Goal: Task Accomplishment & Management: Complete application form

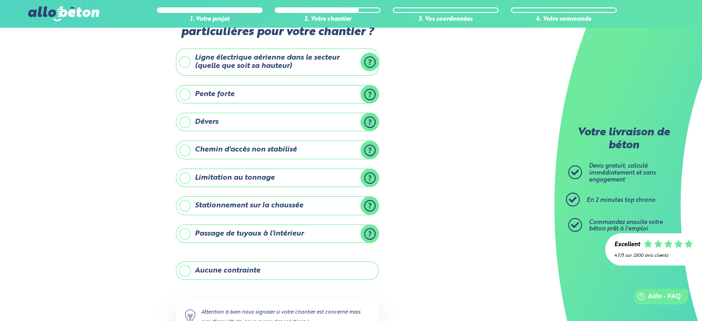
scroll to position [92, 0]
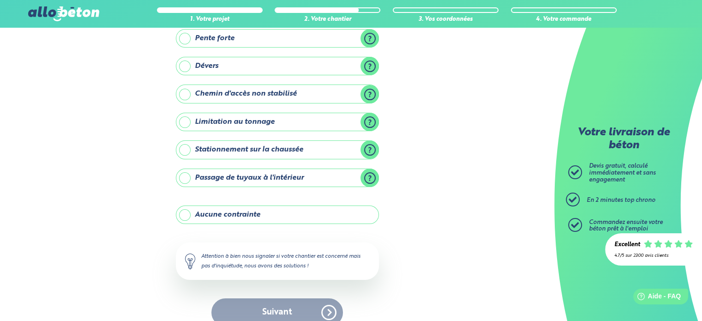
click at [186, 213] on label "Aucune contrainte" at bounding box center [277, 214] width 203 height 18
click at [0, 0] on input "Aucune contrainte" at bounding box center [0, 0] width 0 height 0
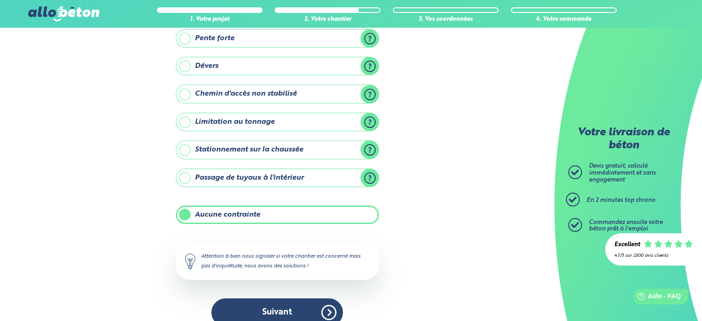
click at [185, 149] on label "Stationnement sur la chaussée" at bounding box center [277, 149] width 203 height 18
click at [0, 0] on input "Stationnement sur la chaussée" at bounding box center [0, 0] width 0 height 0
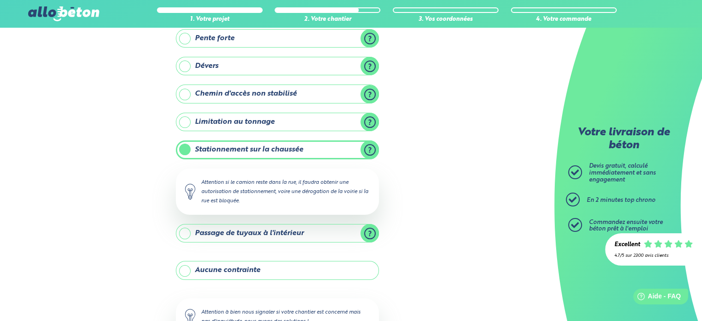
click at [186, 229] on label "Passage de tuyaux à l'intérieur" at bounding box center [277, 233] width 203 height 18
click at [0, 0] on input "Passage de tuyaux à l'intérieur" at bounding box center [0, 0] width 0 height 0
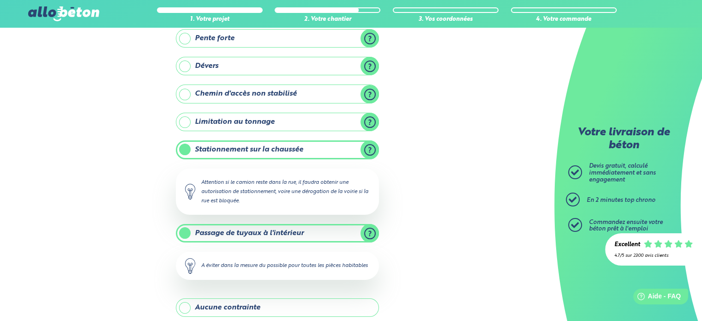
scroll to position [185, 0]
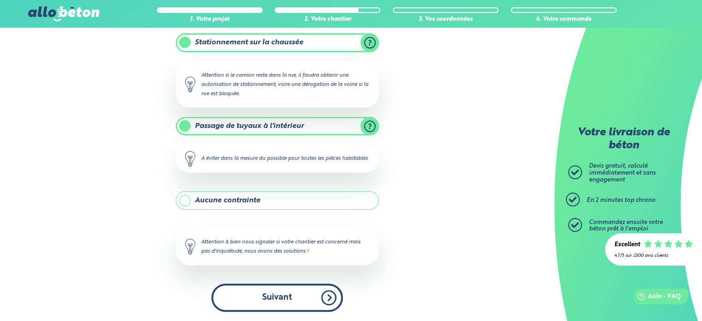
click at [279, 291] on button "Suivant" at bounding box center [277, 298] width 132 height 28
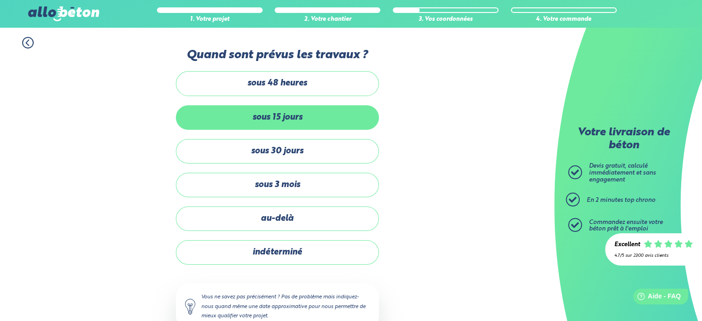
click at [259, 118] on label "sous 15 jours" at bounding box center [277, 117] width 203 height 24
click at [0, 0] on input "sous 15 jours" at bounding box center [0, 0] width 0 height 0
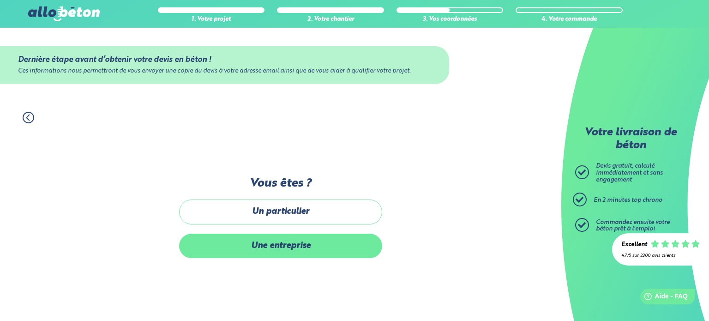
click at [291, 244] on label "Une entreprise" at bounding box center [280, 246] width 203 height 24
click at [0, 0] on input "Une entreprise" at bounding box center [0, 0] width 0 height 0
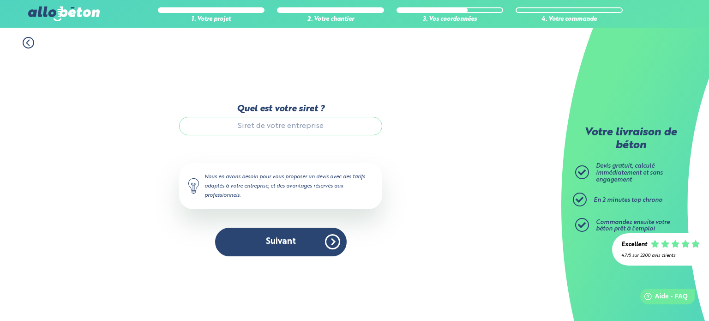
click at [211, 123] on input "Quel est votre siret ?" at bounding box center [280, 126] width 203 height 18
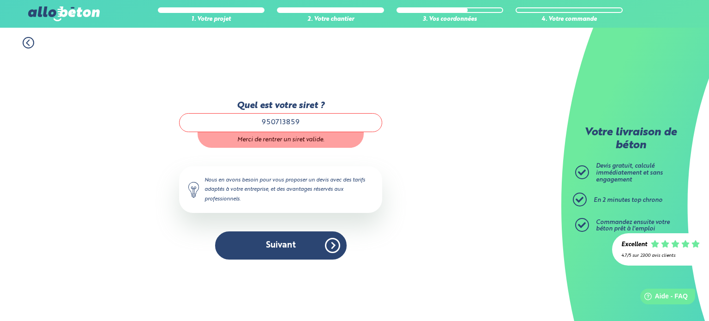
click at [316, 122] on input "950713859" at bounding box center [280, 122] width 203 height 18
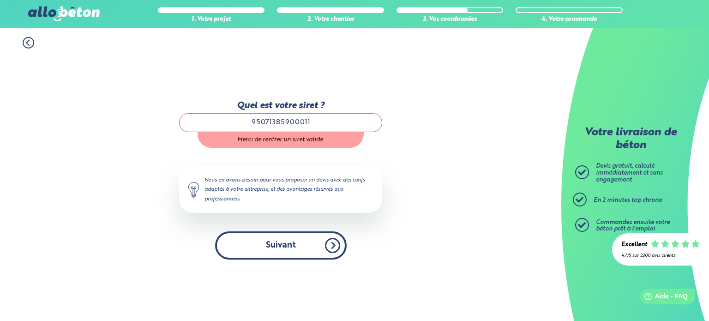
type input "95071385900011"
click at [281, 248] on button "Suivant" at bounding box center [281, 245] width 132 height 28
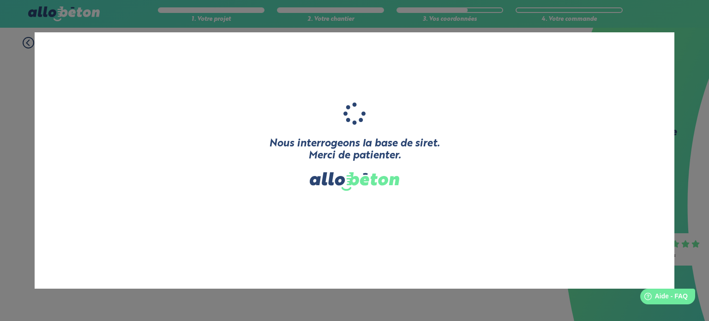
type input "OCCURENCE"
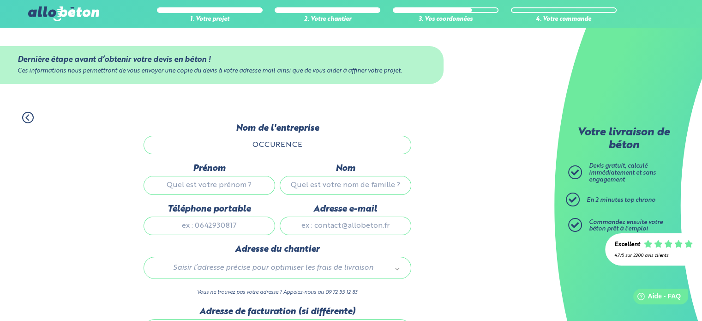
click at [170, 179] on input "Prénom" at bounding box center [210, 185] width 132 height 18
type input "[PERSON_NAME]"
type input "SAS OCCURENCE"
type input "[STREET_ADDRESS]"
click at [231, 185] on input "[PERSON_NAME]" at bounding box center [210, 185] width 132 height 18
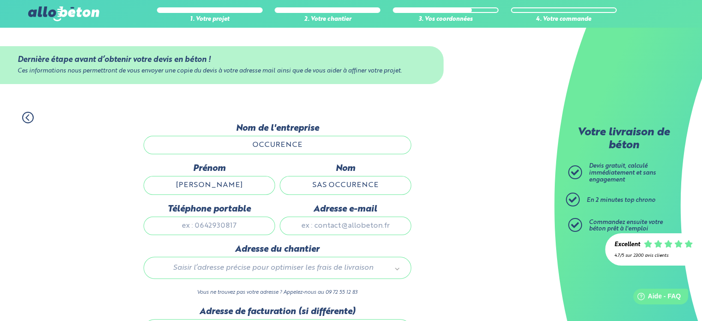
click at [234, 184] on input "[PERSON_NAME]" at bounding box center [210, 185] width 132 height 18
click at [169, 182] on input "[PERSON_NAME]" at bounding box center [210, 185] width 132 height 18
click at [227, 178] on input "[PERSON_NAME]" at bounding box center [210, 185] width 132 height 18
type input "[PERSON_NAME]"
drag, startPoint x: 227, startPoint y: 186, endPoint x: 146, endPoint y: 193, distance: 80.6
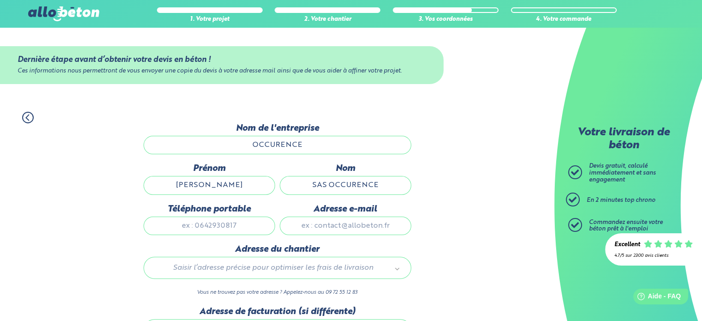
click at [179, 187] on input "[PERSON_NAME]" at bounding box center [210, 185] width 132 height 18
click at [182, 186] on input "Prénom" at bounding box center [210, 185] width 132 height 18
type input "[PERSON_NAME]"
type input "[STREET_ADDRESS]"
drag, startPoint x: 229, startPoint y: 183, endPoint x: 170, endPoint y: 180, distance: 58.7
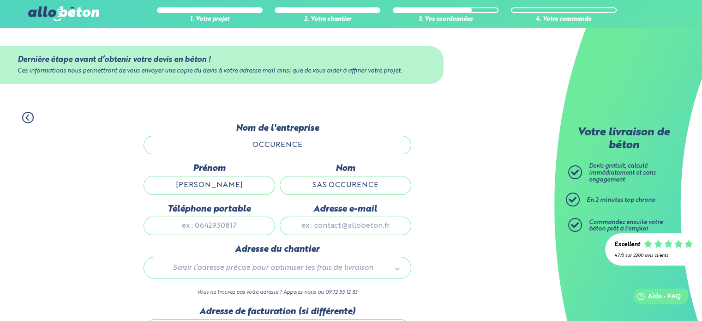
drag, startPoint x: 183, startPoint y: 187, endPoint x: 238, endPoint y: 186, distance: 55.4
click at [238, 186] on input "[PERSON_NAME]" at bounding box center [210, 185] width 132 height 18
click at [299, 188] on input "SAS OCCURENCE" at bounding box center [346, 185] width 132 height 18
drag, startPoint x: 218, startPoint y: 183, endPoint x: 175, endPoint y: 180, distance: 43.1
click at [175, 180] on input "HIAS" at bounding box center [210, 185] width 132 height 18
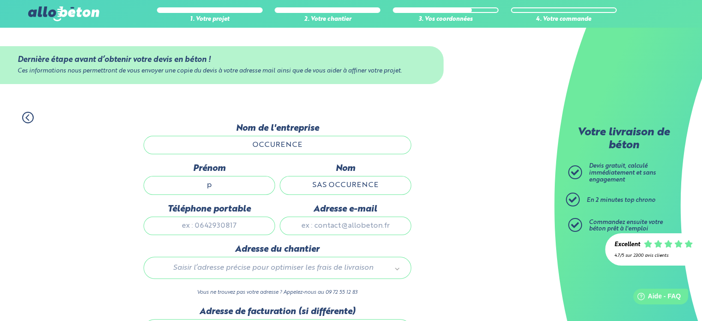
type input "[PERSON_NAME]"
type input "0659529137"
type input "[EMAIL_ADDRESS][DOMAIN_NAME]"
type input "[STREET_ADDRESS]"
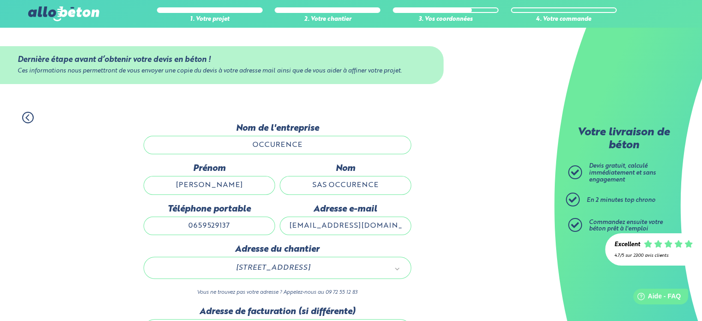
drag, startPoint x: 299, startPoint y: 222, endPoint x: 310, endPoint y: 227, distance: 12.6
click at [310, 227] on input "[EMAIL_ADDRESS][DOMAIN_NAME]" at bounding box center [346, 226] width 132 height 18
type input "[EMAIL_ADDRESS][DOMAIN_NAME]"
drag, startPoint x: 311, startPoint y: 186, endPoint x: 401, endPoint y: 192, distance: 89.8
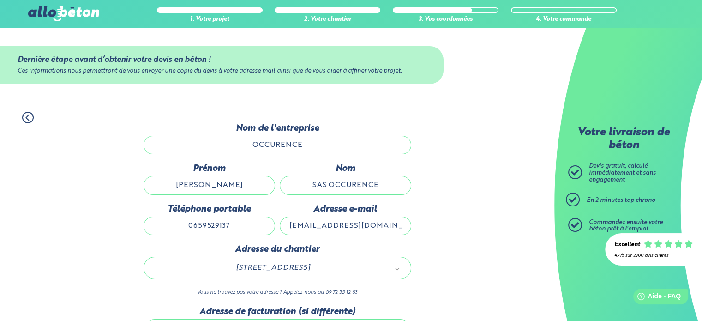
click at [401, 192] on input "SAS OCCURENCE" at bounding box center [346, 185] width 132 height 18
type input "HIAS"
type input "[STREET_ADDRESS]"
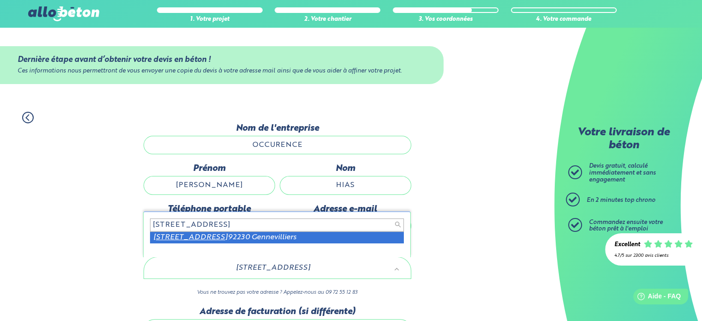
scroll to position [46, 0]
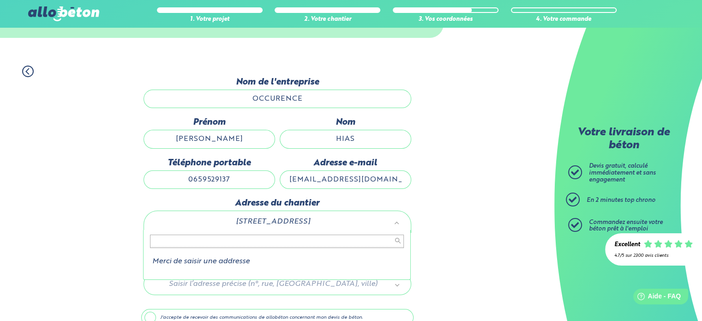
click at [196, 243] on input "text" at bounding box center [277, 241] width 254 height 13
type input "&"
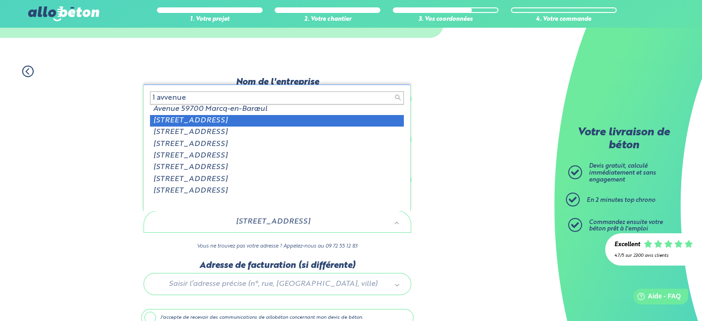
scroll to position [0, 0]
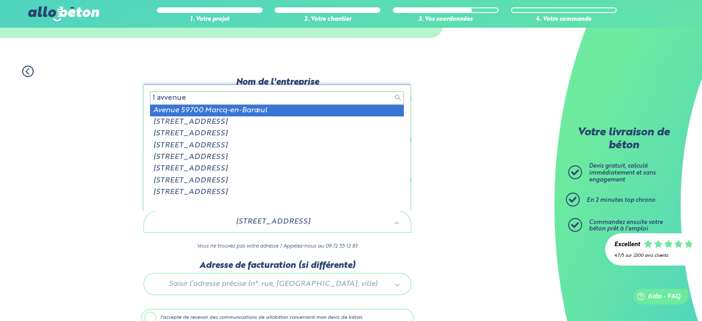
click at [167, 97] on input "1 avvenue" at bounding box center [277, 97] width 254 height 13
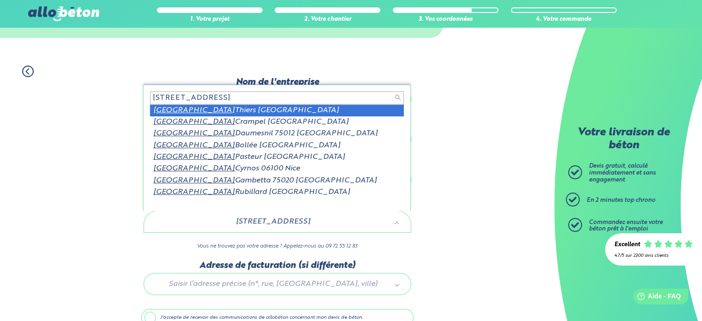
click at [192, 100] on input "[STREET_ADDRESS]" at bounding box center [277, 97] width 254 height 13
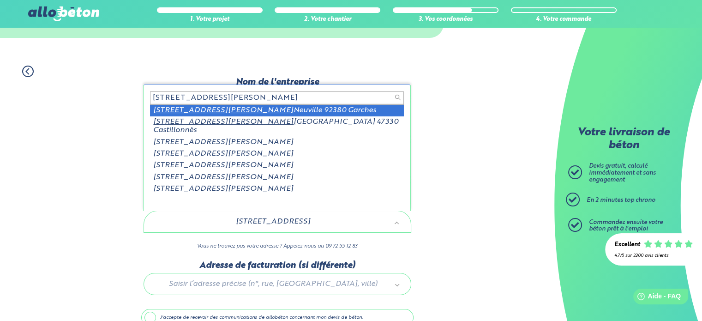
type input "[STREET_ADDRESS][PERSON_NAME]"
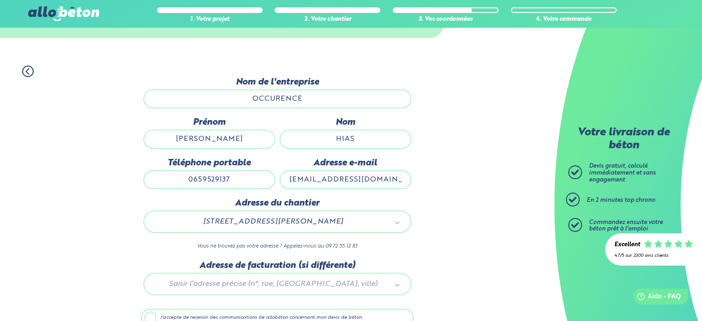
scroll to position [92, 0]
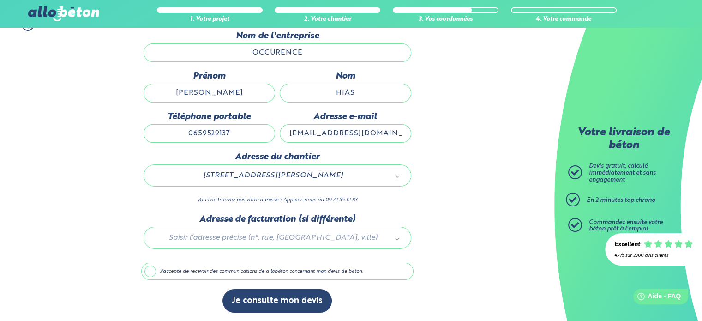
click at [217, 236] on div at bounding box center [277, 236] width 272 height 44
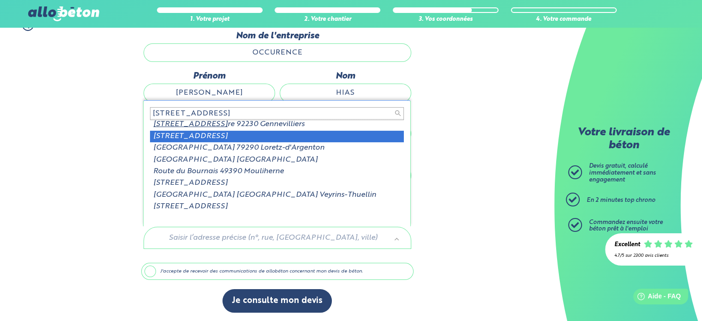
scroll to position [0, 0]
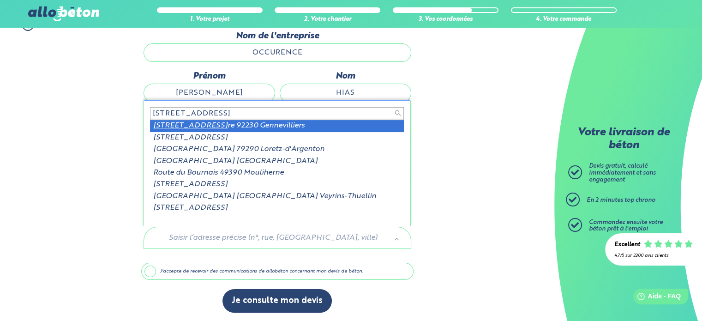
type input "[STREET_ADDRESS]"
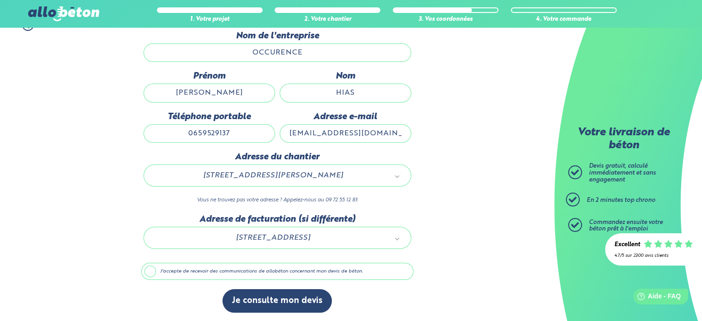
click at [146, 269] on label "J'accepte de recevoir des communications de allobéton concernant mon devis de b…" at bounding box center [277, 272] width 272 height 18
click at [0, 0] on input "J'accepte de recevoir des communications de allobéton concernant mon devis de b…" at bounding box center [0, 0] width 0 height 0
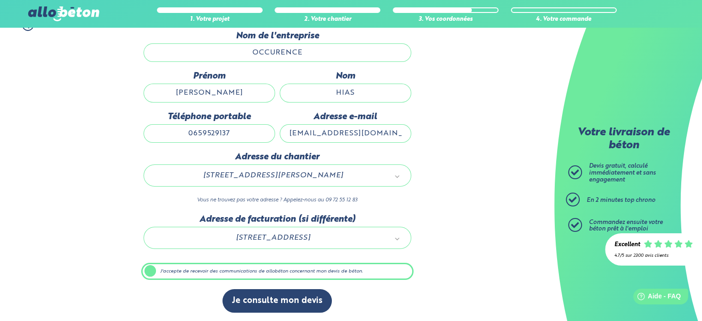
scroll to position [92, 0]
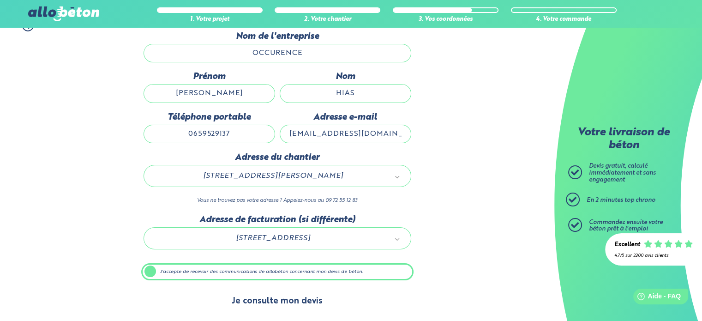
click at [258, 302] on button "Je consulte mon devis" at bounding box center [277, 302] width 109 height 24
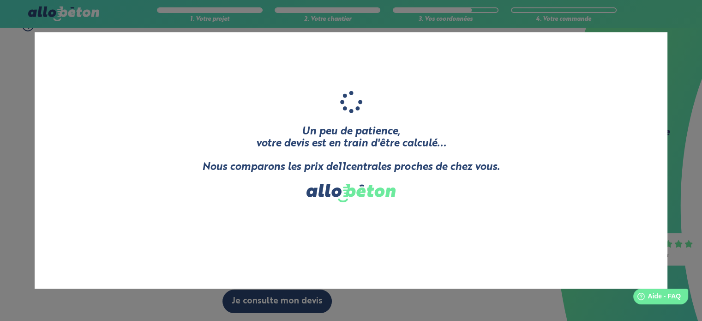
click at [258, 302] on div "Un peu de patience, votre devis est en train d'être calculé... Nous comparons l…" at bounding box center [351, 160] width 702 height 321
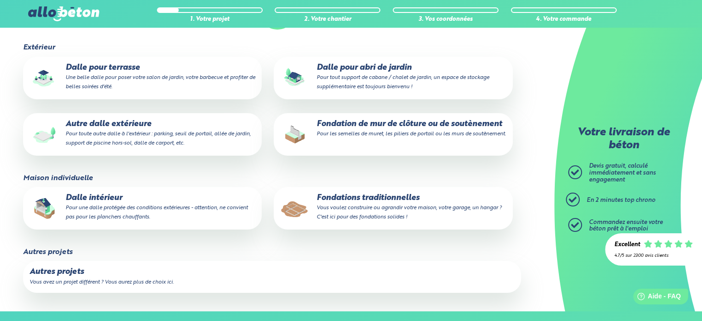
scroll to position [138, 0]
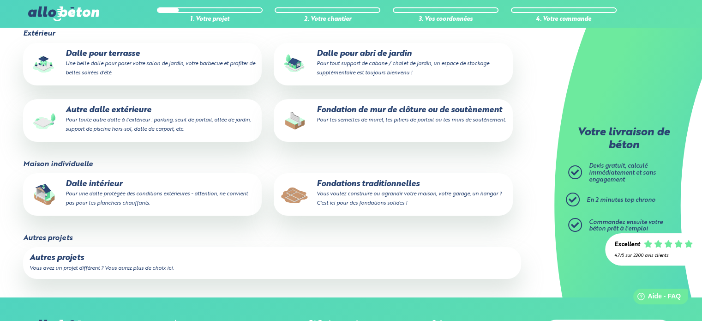
click at [332, 187] on p "Fondations traditionnelles Vous voulez construire ou agrandir votre maison, vot…" at bounding box center [393, 194] width 226 height 28
click at [0, 0] on input "Fondations traditionnelles Vous voulez construire ou agrandir votre maison, vot…" at bounding box center [0, 0] width 0 height 0
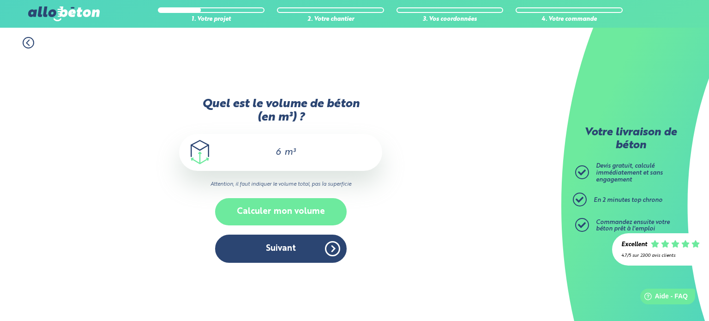
click at [273, 207] on button "Calculer mon volume" at bounding box center [281, 211] width 132 height 27
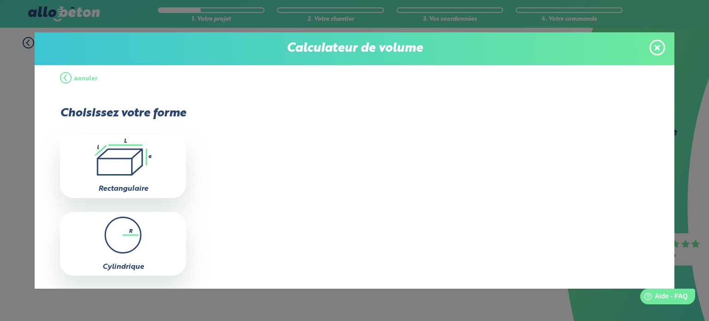
click at [129, 152] on icon ".icon-calc-rectanglea{fill:none;stroke-linecap:round;stroke-width:3px;stroke:#6…" at bounding box center [123, 157] width 117 height 37
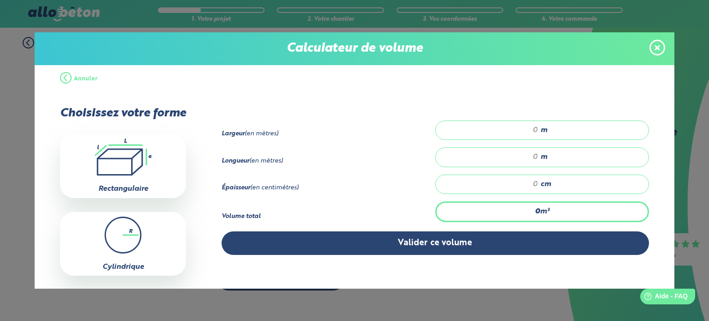
click at [522, 210] on div "0 m³" at bounding box center [542, 211] width 214 height 20
click at [64, 78] on button "Annuler" at bounding box center [79, 79] width 38 height 28
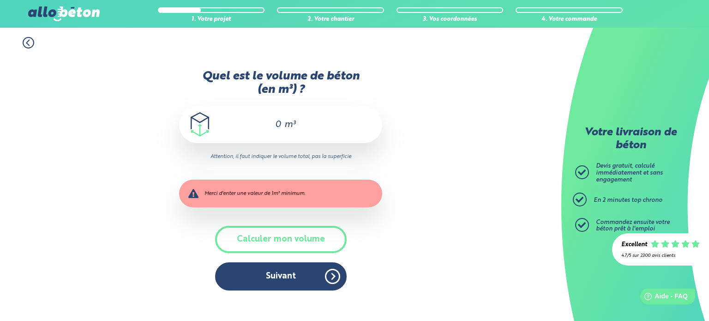
click at [274, 126] on input "0" at bounding box center [274, 124] width 16 height 11
click at [278, 123] on input "0" at bounding box center [274, 124] width 16 height 11
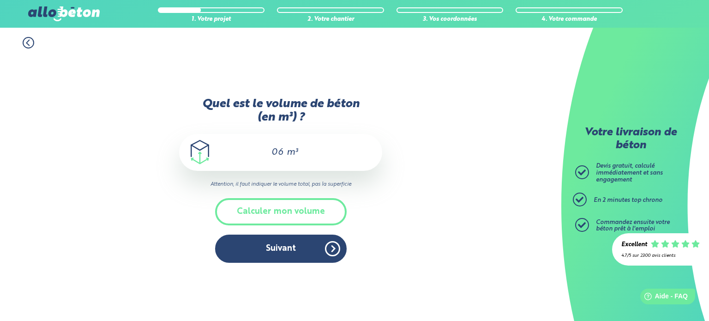
click at [278, 151] on input "06" at bounding box center [274, 152] width 21 height 11
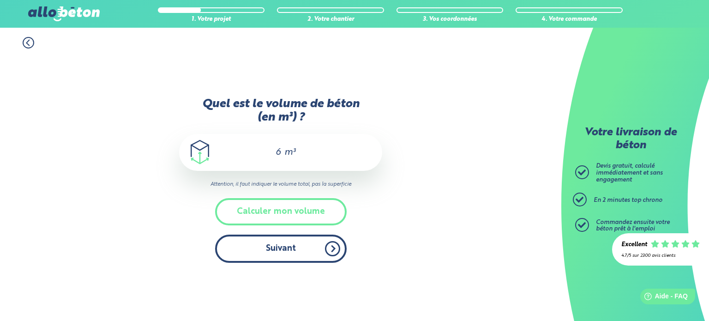
type input "6"
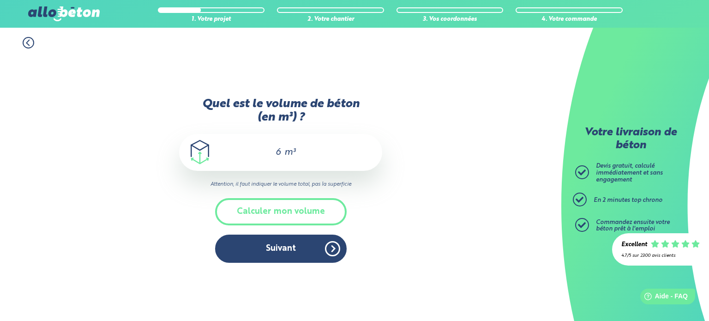
click at [282, 245] on button "Suivant" at bounding box center [281, 249] width 132 height 28
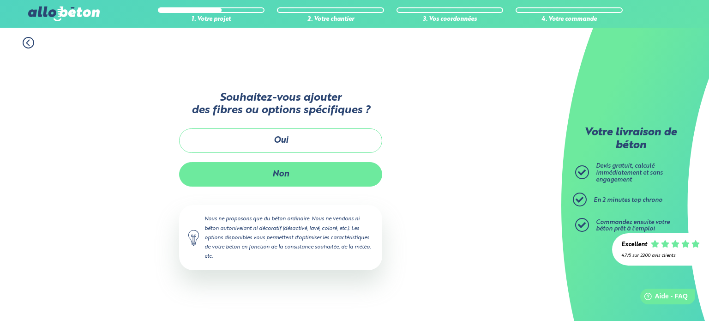
click at [278, 177] on button "Non" at bounding box center [280, 174] width 203 height 24
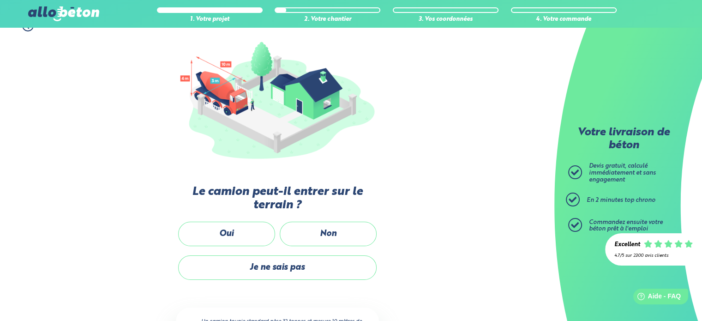
scroll to position [139, 0]
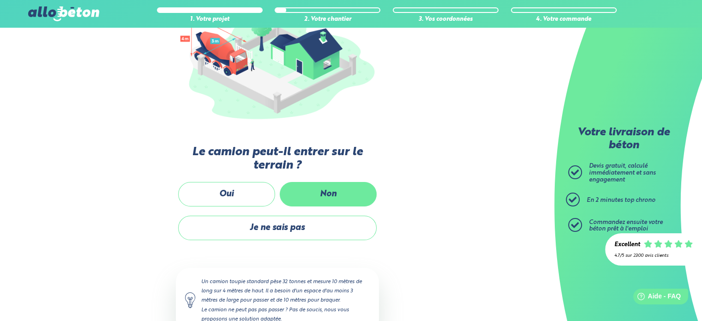
click at [302, 198] on label "Non" at bounding box center [328, 194] width 97 height 24
click at [0, 0] on input "Non" at bounding box center [0, 0] width 0 height 0
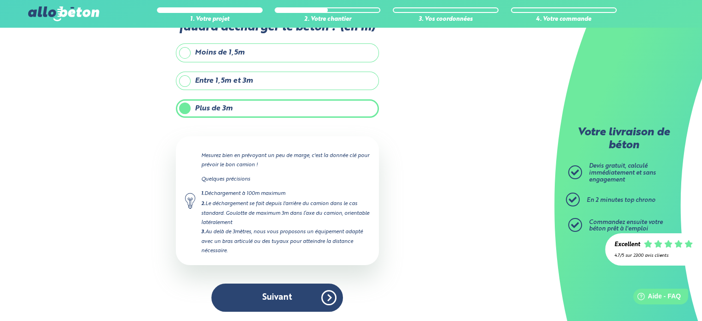
scroll to position [52, 0]
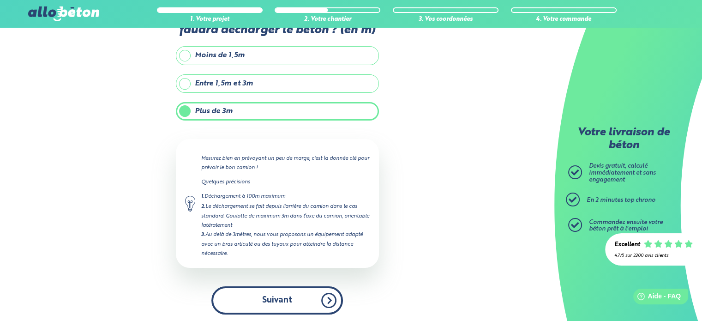
click at [271, 292] on button "Suivant" at bounding box center [277, 300] width 132 height 28
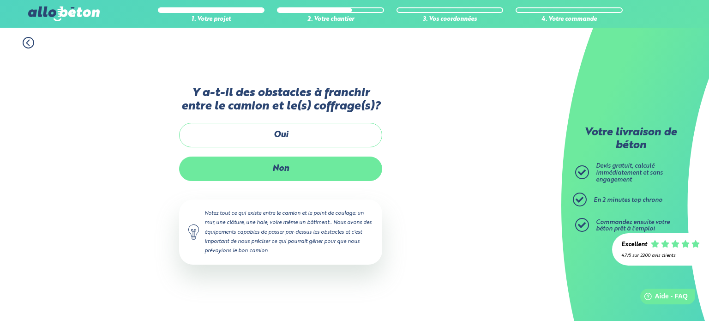
click at [274, 165] on label "Non" at bounding box center [280, 169] width 203 height 24
click at [0, 0] on input "Non" at bounding box center [0, 0] width 0 height 0
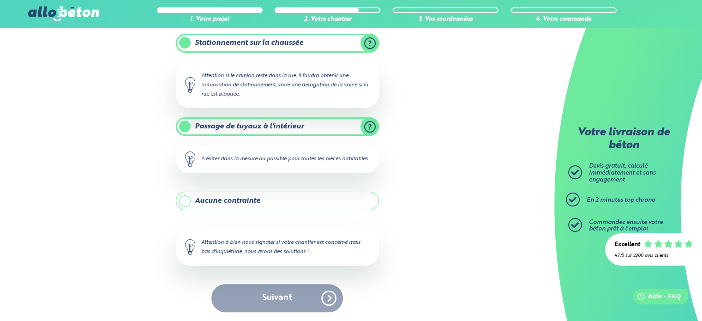
scroll to position [207, 0]
click at [271, 299] on div "Suivant" at bounding box center [277, 298] width 203 height 28
click at [325, 296] on div "Suivant" at bounding box center [277, 298] width 203 height 28
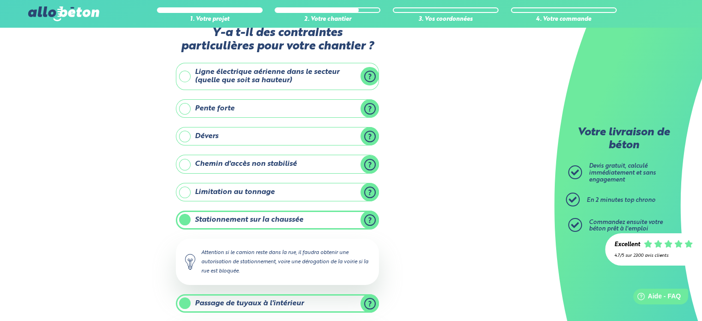
scroll to position [0, 0]
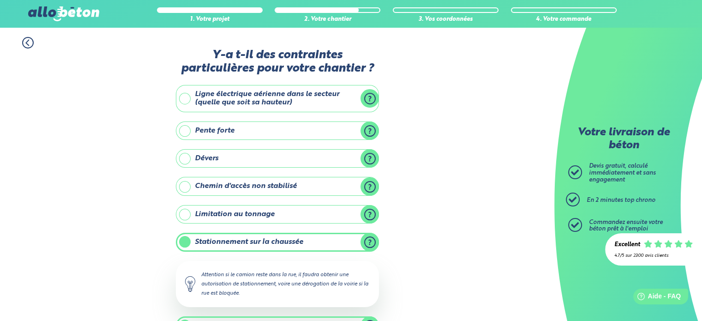
click at [262, 237] on label "Stationnement sur la chaussée" at bounding box center [277, 242] width 203 height 18
click at [0, 0] on input "Stationnement sur la chaussée" at bounding box center [0, 0] width 0 height 0
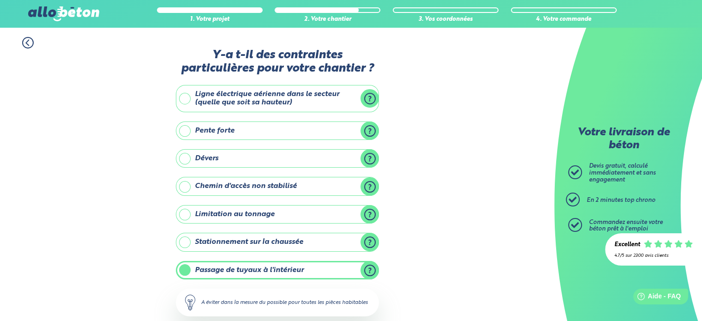
click at [262, 237] on label "Stationnement sur la chaussée" at bounding box center [277, 242] width 203 height 18
click at [0, 0] on input "Stationnement sur la chaussée" at bounding box center [0, 0] width 0 height 0
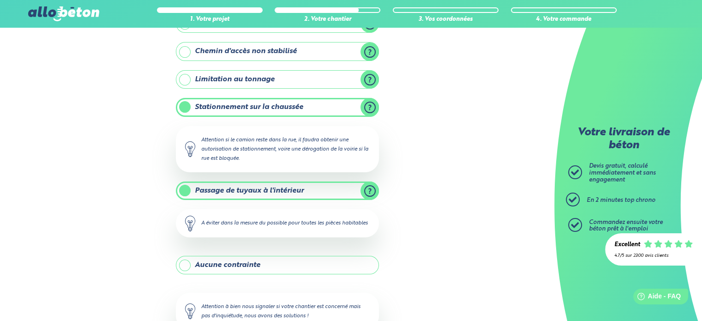
scroll to position [139, 0]
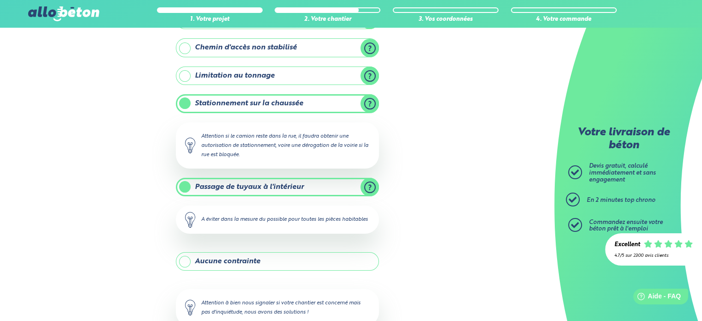
click at [245, 182] on label "Passage de tuyaux à l'intérieur" at bounding box center [277, 187] width 203 height 18
click at [0, 0] on input "Passage de tuyaux à l'intérieur" at bounding box center [0, 0] width 0 height 0
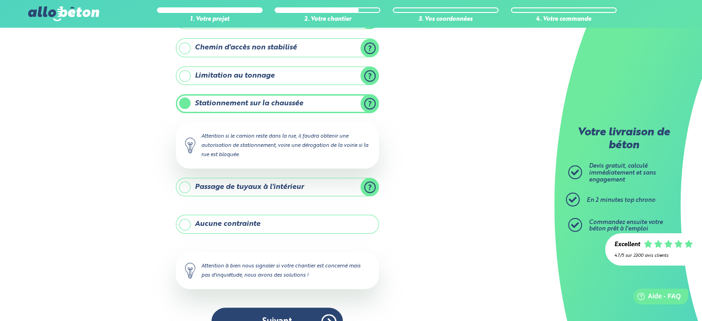
click at [276, 187] on label "Passage de tuyaux à l'intérieur" at bounding box center [277, 187] width 203 height 18
click at [0, 0] on input "Passage de tuyaux à l'intérieur" at bounding box center [0, 0] width 0 height 0
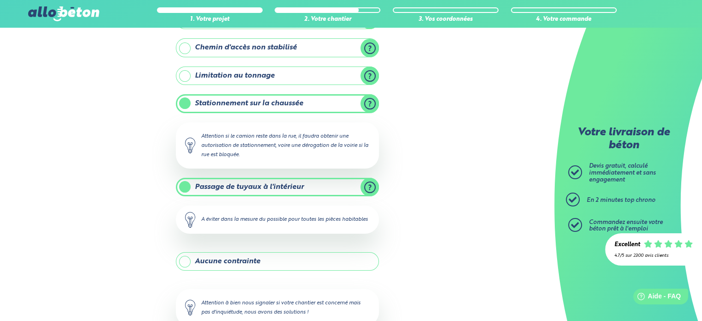
click at [276, 187] on label "Passage de tuyaux à l'intérieur" at bounding box center [277, 187] width 203 height 18
click at [0, 0] on input "Passage de tuyaux à l'intérieur" at bounding box center [0, 0] width 0 height 0
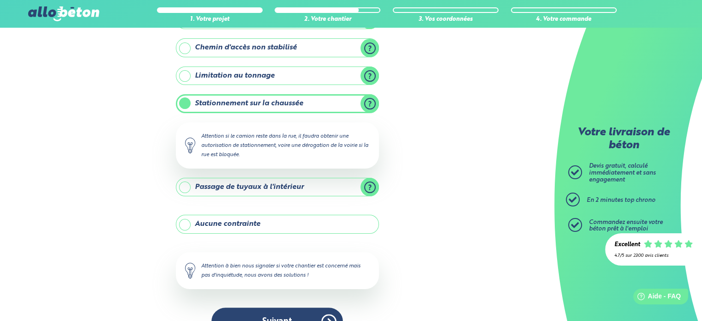
scroll to position [161, 0]
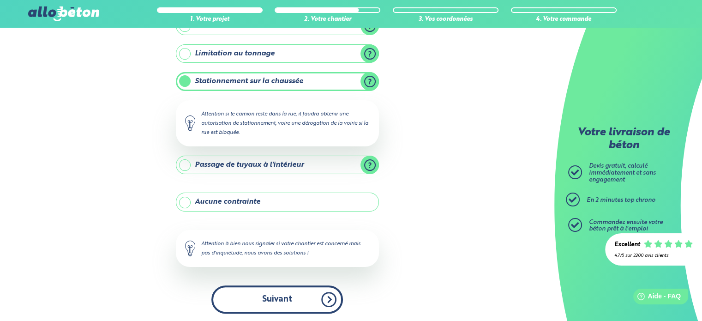
click at [273, 299] on button "Suivant" at bounding box center [277, 299] width 132 height 28
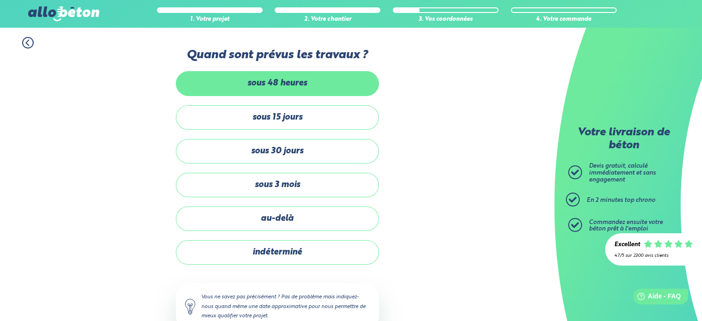
click at [250, 87] on label "sous 48 heures" at bounding box center [277, 83] width 203 height 24
click at [0, 0] on input "sous 48 heures" at bounding box center [0, 0] width 0 height 0
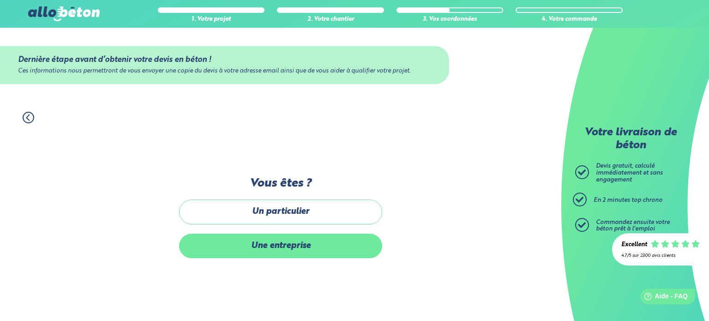
click at [268, 248] on label "Une entreprise" at bounding box center [280, 246] width 203 height 24
click at [0, 0] on input "Une entreprise" at bounding box center [0, 0] width 0 height 0
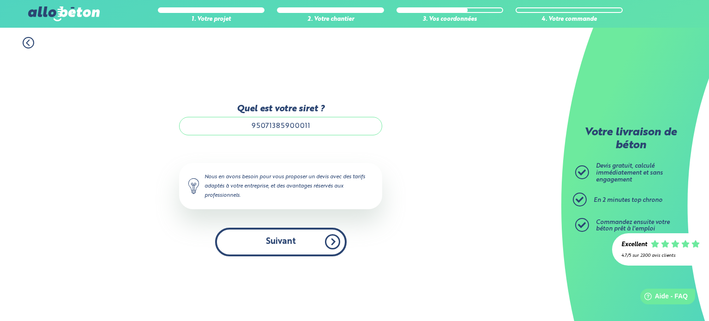
click at [281, 238] on button "Suivant" at bounding box center [281, 242] width 132 height 28
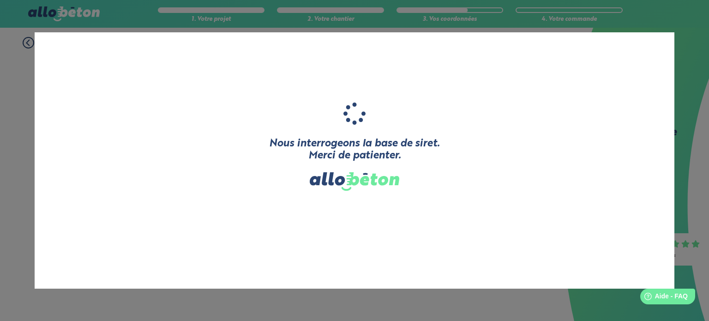
type input "OCCURENCE"
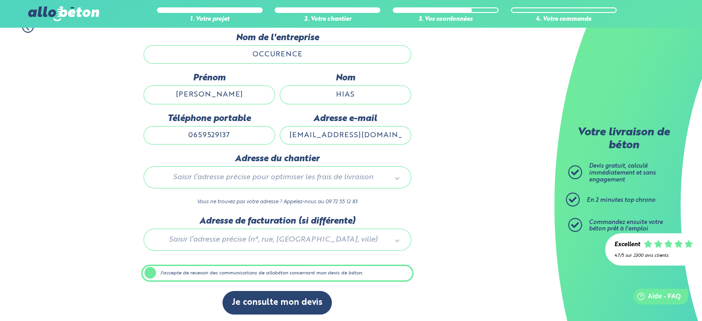
scroll to position [92, 0]
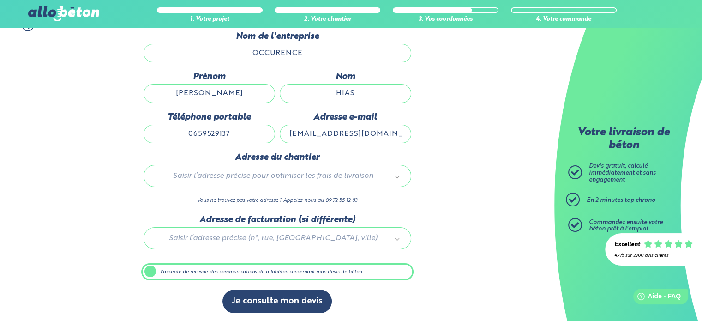
click at [188, 234] on div at bounding box center [277, 237] width 272 height 44
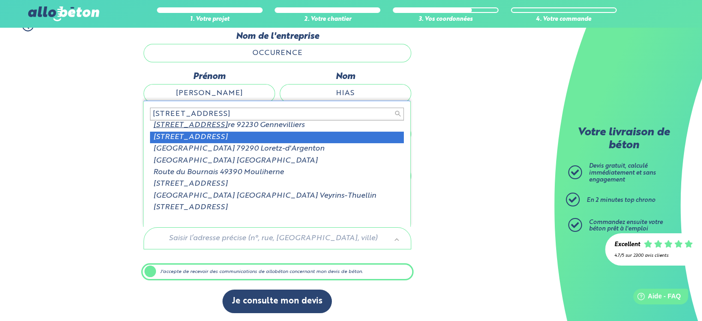
scroll to position [0, 0]
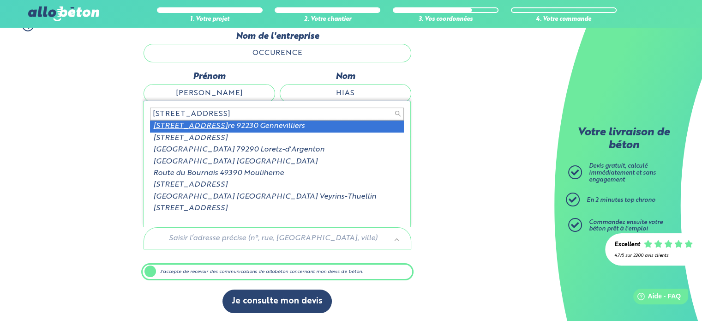
type input "[STREET_ADDRESS]"
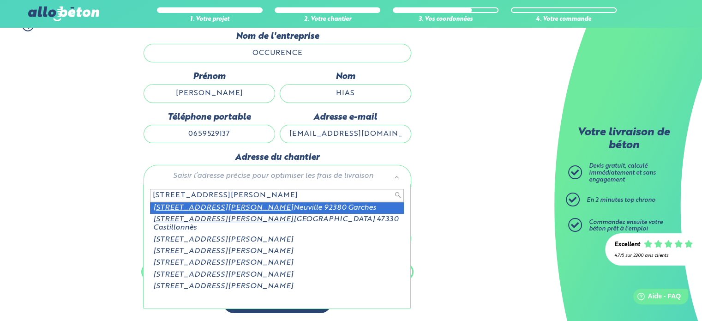
type input "[STREET_ADDRESS][PERSON_NAME]"
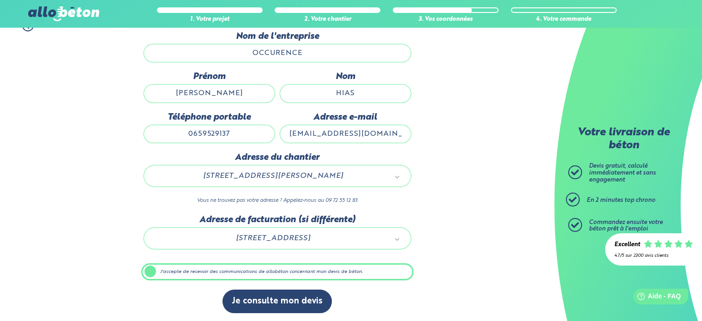
click at [151, 269] on label "J'accepte de recevoir des communications de allobéton concernant mon devis de b…" at bounding box center [277, 272] width 272 height 18
click at [0, 0] on input "J'accepte de recevoir des communications de allobéton concernant mon devis de b…" at bounding box center [0, 0] width 0 height 0
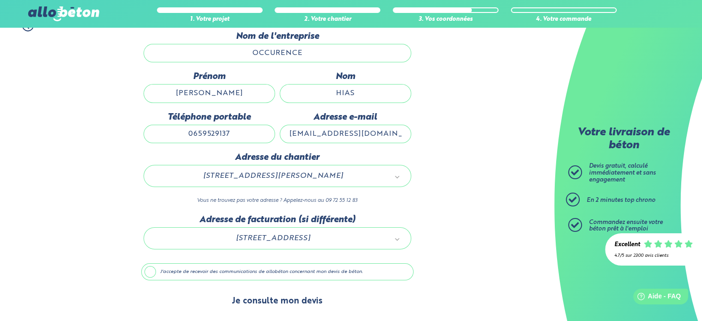
click at [248, 296] on button "Je consulte mon devis" at bounding box center [277, 302] width 109 height 24
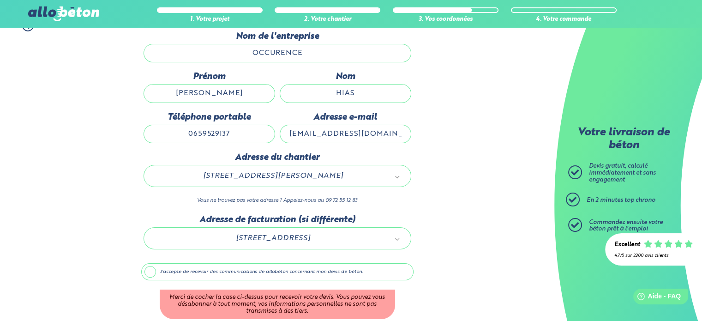
click at [149, 267] on label "J'accepte de recevoir des communications de allobéton concernant mon devis de b…" at bounding box center [277, 272] width 272 height 18
click at [0, 0] on input "J'accepte de recevoir des communications de allobéton concernant mon devis de b…" at bounding box center [0, 0] width 0 height 0
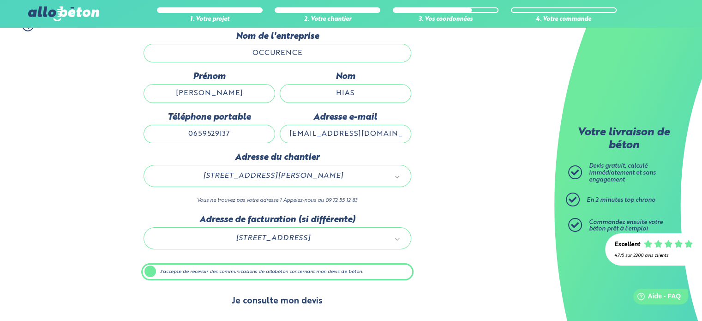
click at [253, 299] on button "Je consulte mon devis" at bounding box center [277, 302] width 109 height 24
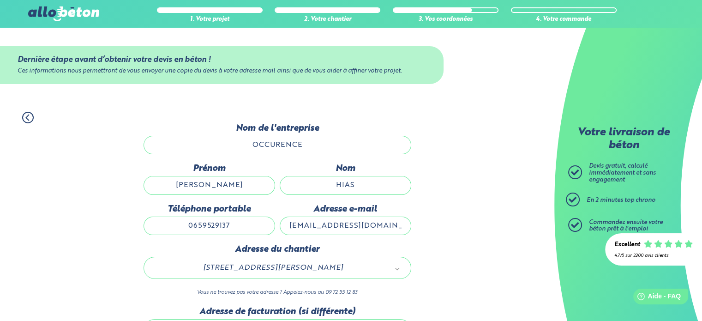
click at [27, 115] on icon at bounding box center [28, 118] width 12 height 12
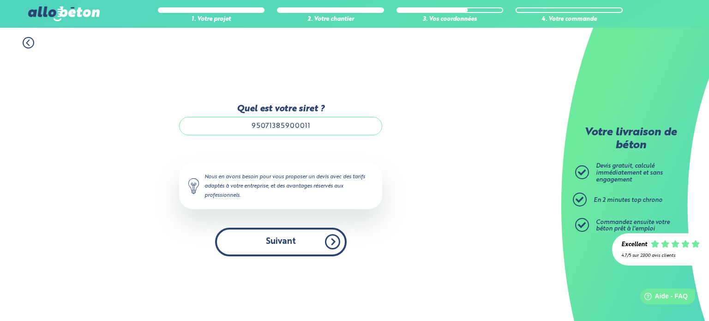
click at [258, 234] on button "Suivant" at bounding box center [281, 242] width 132 height 28
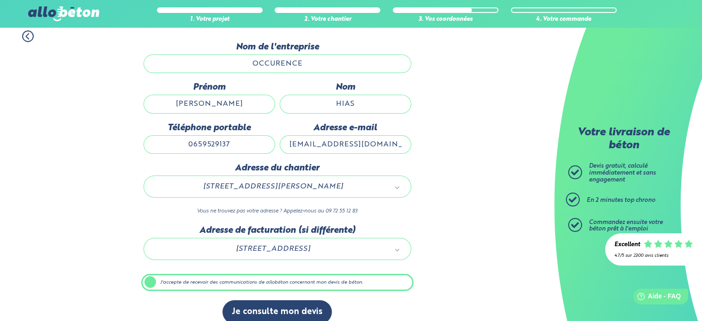
scroll to position [92, 0]
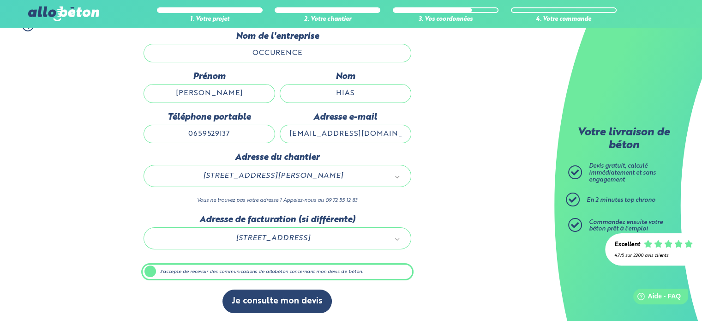
click at [148, 272] on label "J'accepte de recevoir des communications de allobéton concernant mon devis de b…" at bounding box center [277, 272] width 272 height 18
click at [0, 0] on input "J'accepte de recevoir des communications de allobéton concernant mon devis de b…" at bounding box center [0, 0] width 0 height 0
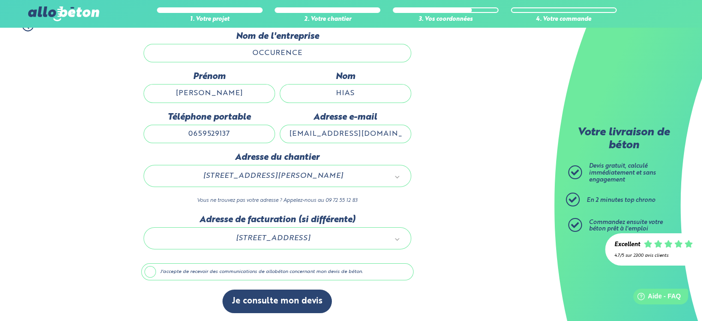
click at [120, 275] on div "1. Votre projet 2. Votre chantier 3. Vos coordonnées 4. Votre commande Dernière…" at bounding box center [277, 167] width 555 height 312
click at [146, 268] on label "J'accepte de recevoir des communications de allobéton concernant mon devis de b…" at bounding box center [277, 272] width 272 height 18
click at [0, 0] on input "J'accepte de recevoir des communications de allobéton concernant mon devis de b…" at bounding box center [0, 0] width 0 height 0
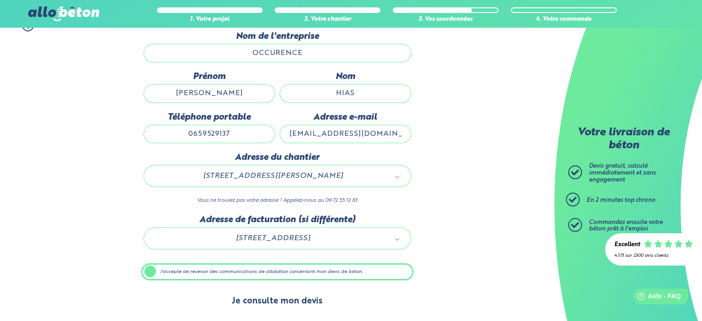
click at [278, 302] on button "Je consulte mon devis" at bounding box center [277, 302] width 109 height 24
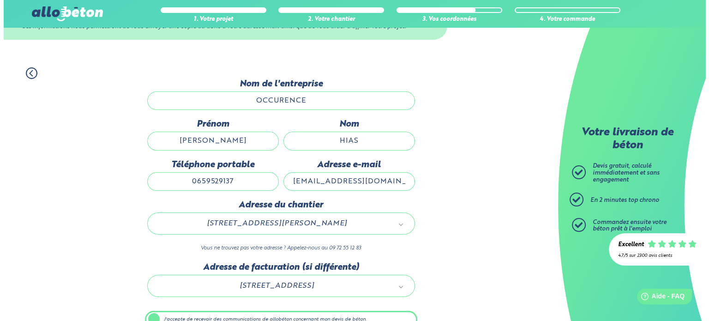
scroll to position [0, 0]
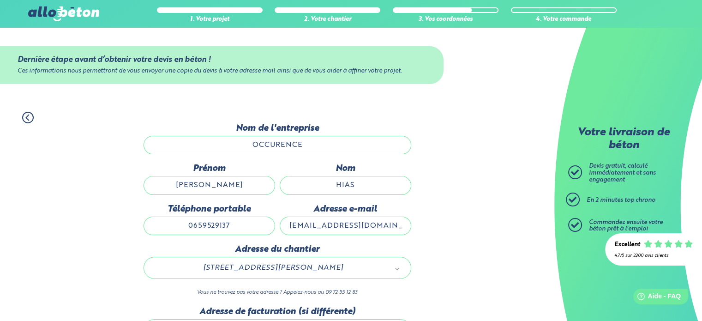
click at [27, 118] on icon at bounding box center [28, 118] width 12 height 12
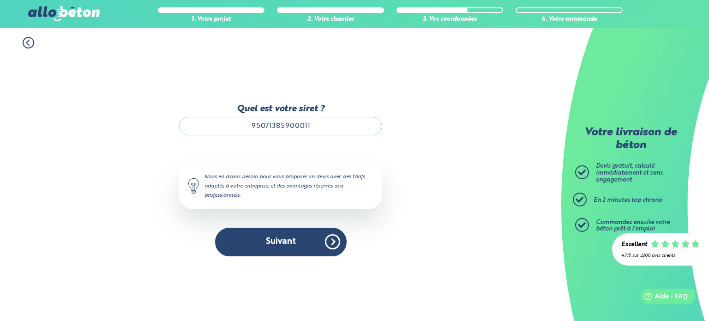
click at [25, 42] on icon at bounding box center [29, 43] width 12 height 12
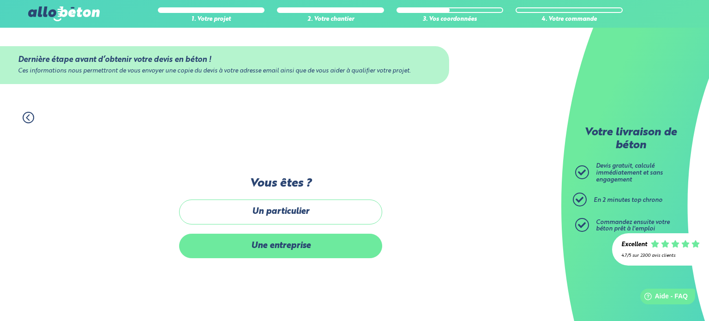
click at [270, 251] on label "Une entreprise" at bounding box center [280, 246] width 203 height 24
click at [0, 0] on input "Une entreprise" at bounding box center [0, 0] width 0 height 0
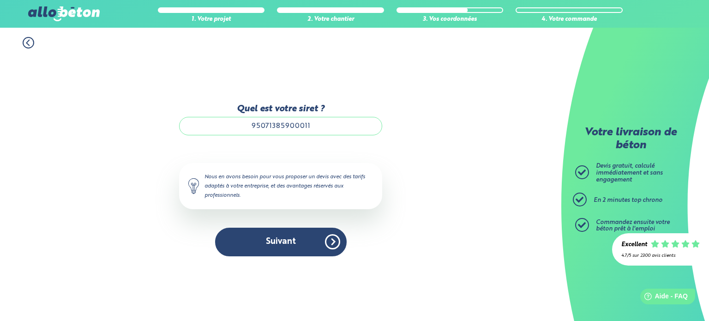
click at [24, 42] on icon at bounding box center [29, 43] width 12 height 12
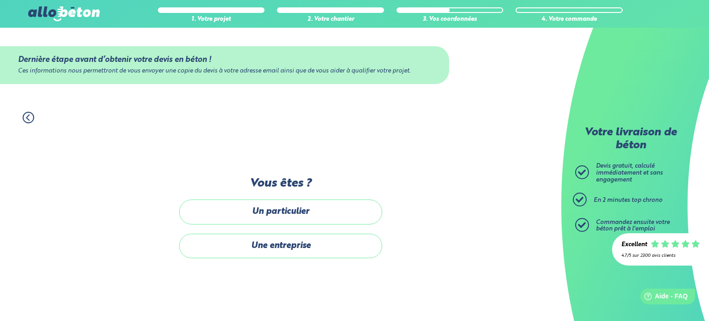
click at [24, 43] on div "Dernière étape avant d’obtenir votre devis en béton ! Ces informations nous per…" at bounding box center [280, 65] width 561 height 75
click at [26, 119] on icon at bounding box center [29, 118] width 12 height 12
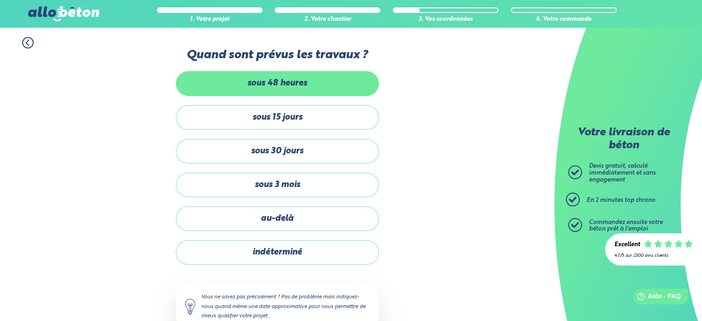
click at [253, 89] on label "sous 48 heures" at bounding box center [277, 83] width 203 height 24
click at [0, 0] on input "sous 48 heures" at bounding box center [0, 0] width 0 height 0
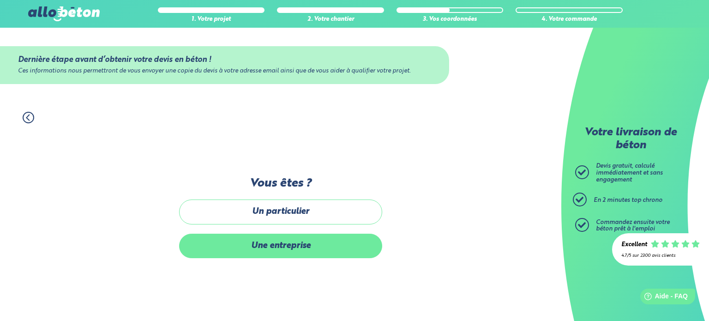
click at [256, 246] on label "Une entreprise" at bounding box center [280, 246] width 203 height 24
click at [0, 0] on input "Une entreprise" at bounding box center [0, 0] width 0 height 0
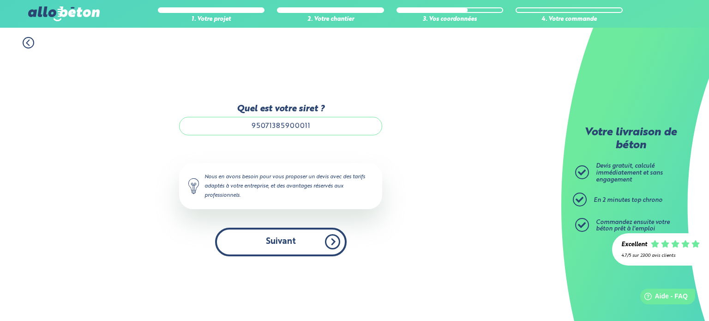
click at [281, 241] on button "Suivant" at bounding box center [281, 242] width 132 height 28
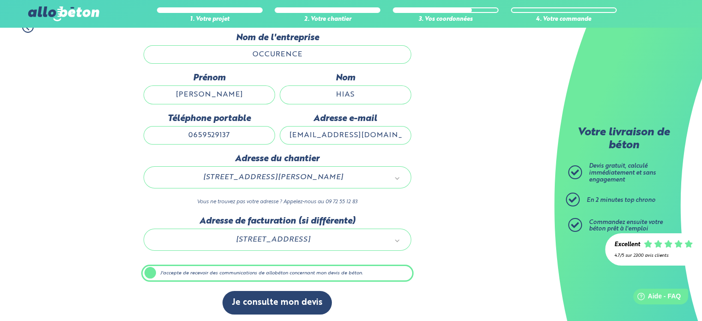
scroll to position [92, 0]
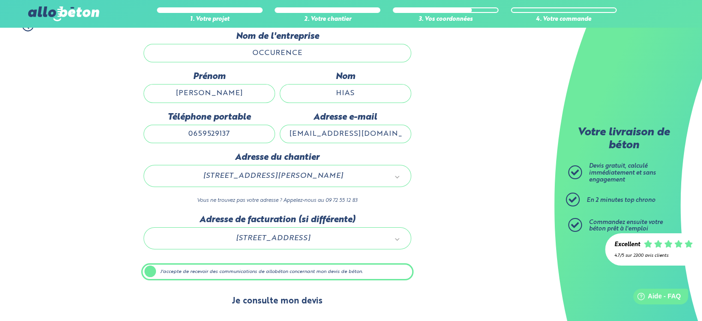
click at [266, 303] on button "Je consulte mon devis" at bounding box center [277, 302] width 109 height 24
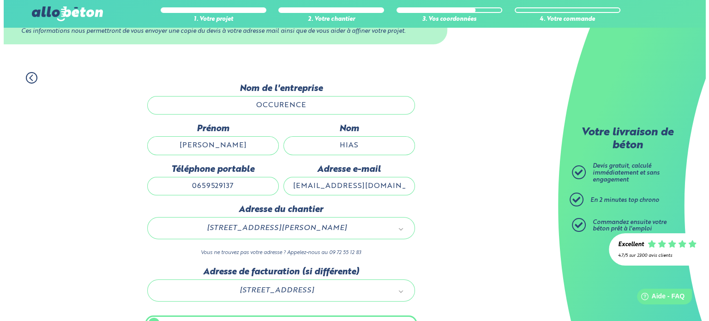
scroll to position [0, 0]
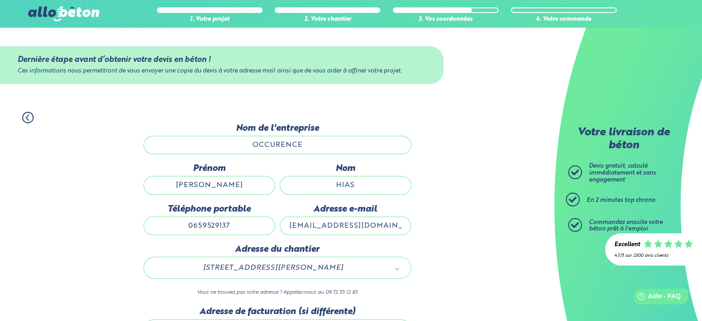
click at [25, 118] on icon at bounding box center [28, 118] width 12 height 12
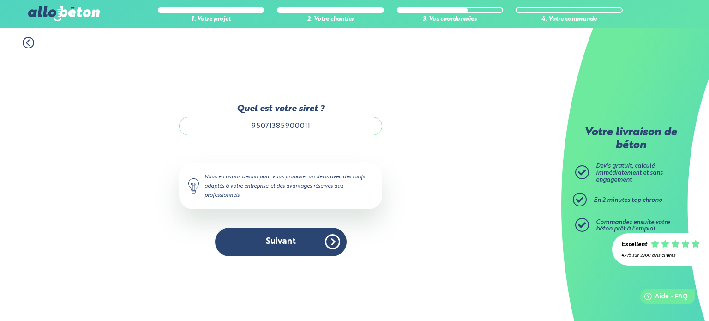
click at [28, 42] on icon at bounding box center [29, 43] width 12 height 12
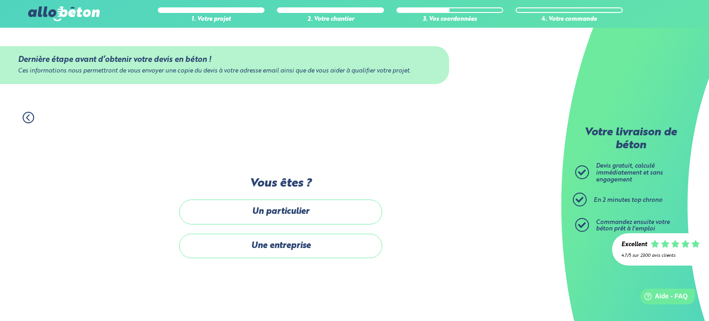
click at [28, 42] on div "Dernière étape avant d’obtenir votre devis en béton ! Ces informations nous per…" at bounding box center [280, 65] width 561 height 75
click at [25, 119] on icon at bounding box center [29, 118] width 12 height 12
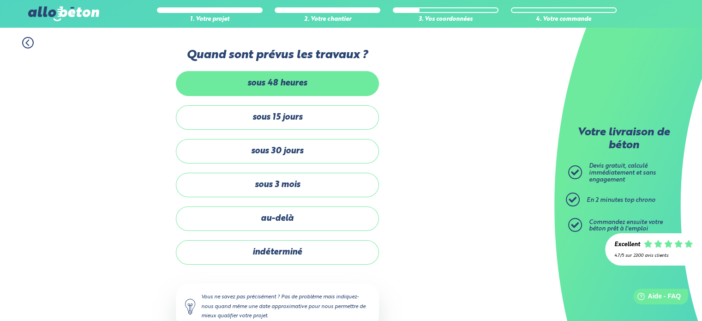
click at [278, 79] on label "sous 48 heures" at bounding box center [277, 83] width 203 height 24
click at [0, 0] on input "sous 48 heures" at bounding box center [0, 0] width 0 height 0
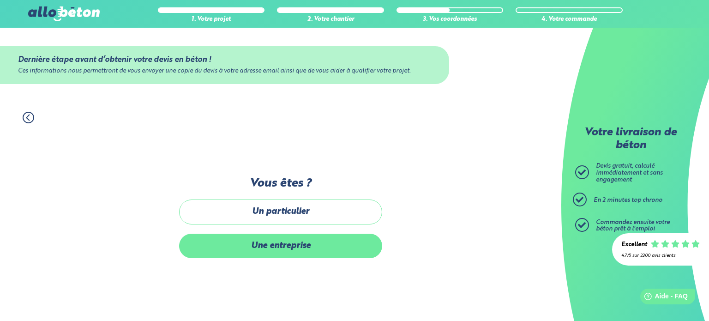
click at [264, 249] on label "Une entreprise" at bounding box center [280, 246] width 203 height 24
click at [0, 0] on input "Une entreprise" at bounding box center [0, 0] width 0 height 0
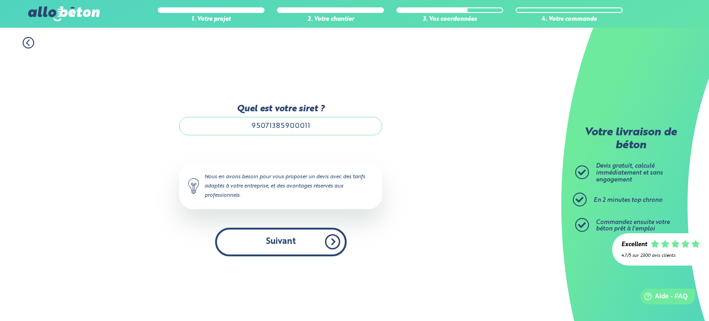
click at [264, 248] on button "Suivant" at bounding box center [281, 242] width 132 height 28
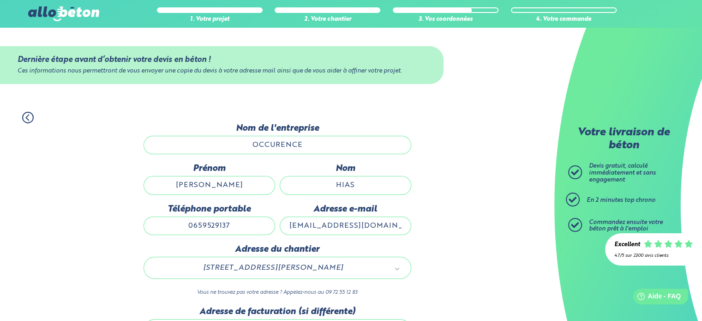
scroll to position [92, 0]
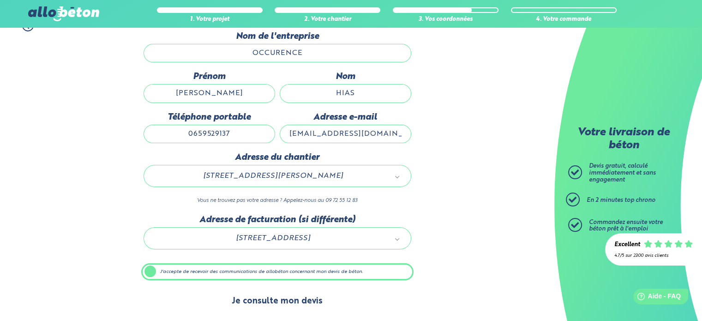
click at [280, 297] on button "Je consulte mon devis" at bounding box center [277, 302] width 109 height 24
click at [267, 299] on button "Je consulte mon devis" at bounding box center [277, 302] width 109 height 24
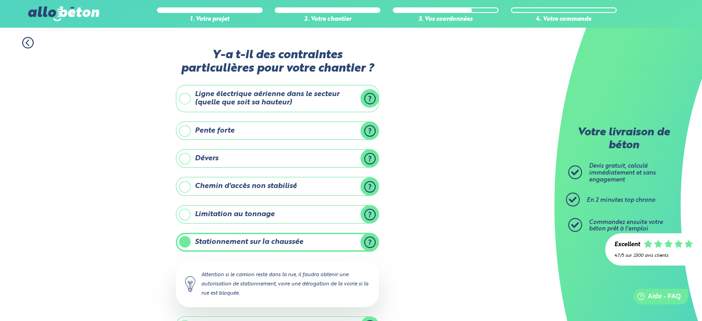
scroll to position [161, 0]
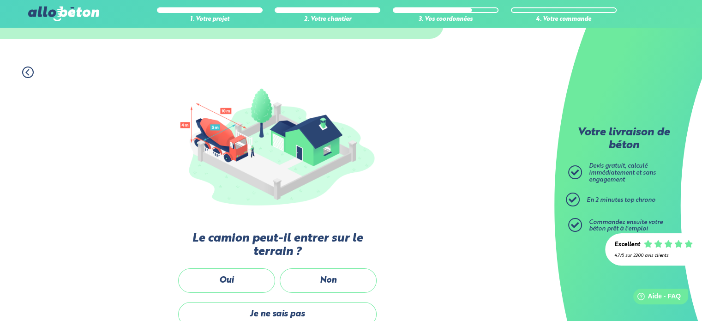
scroll to position [139, 0]
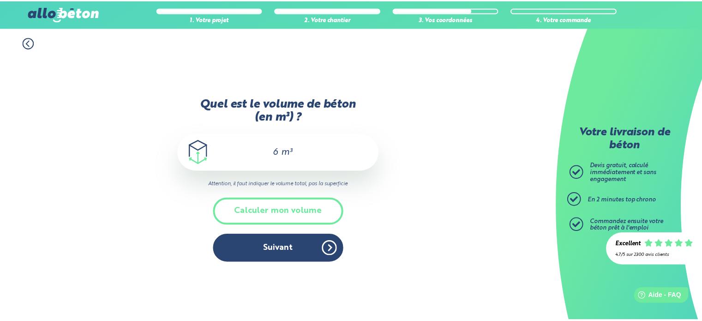
scroll to position [115, 0]
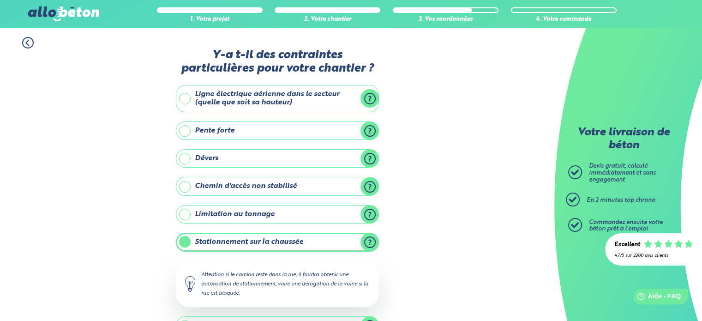
scroll to position [161, 0]
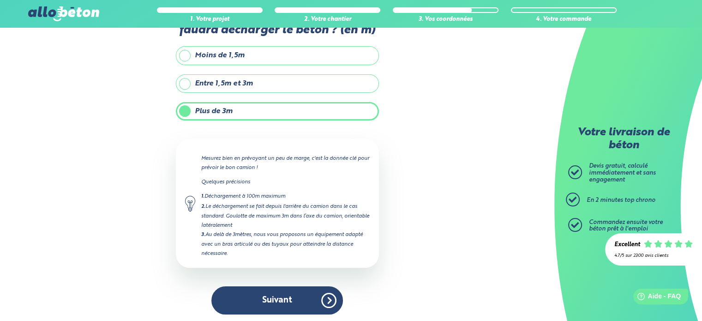
scroll to position [139, 0]
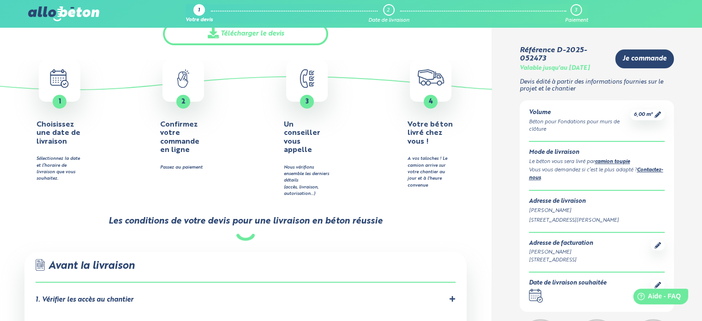
scroll to position [369, 0]
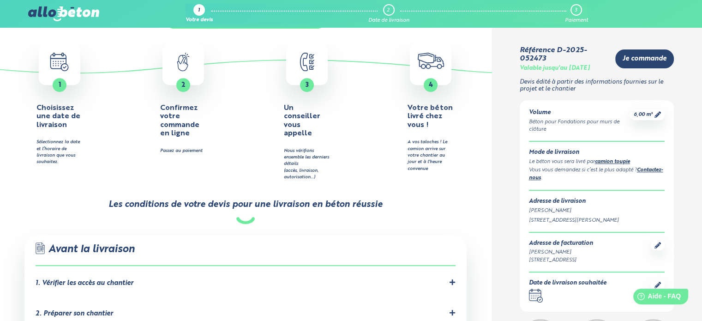
click at [537, 294] on icon ".calendar-icon { fill: none; stroke: #2b4572; stroke-linecap: round; stroke-lin…" at bounding box center [536, 296] width 14 height 14
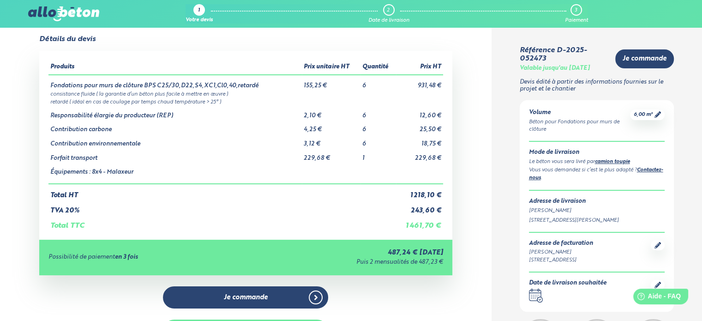
scroll to position [0, 0]
